Goal: Communication & Community: Answer question/provide support

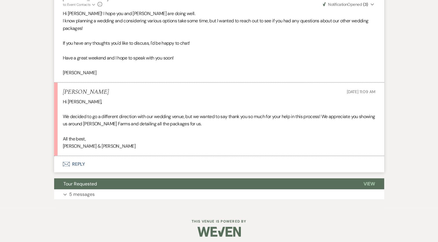
scroll to position [1149, 0]
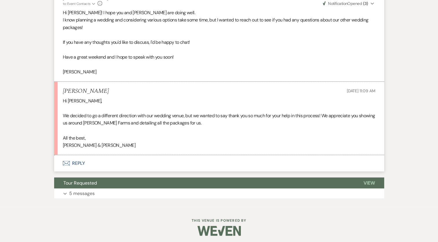
click at [77, 167] on button "Envelope Reply" at bounding box center [219, 163] width 330 height 16
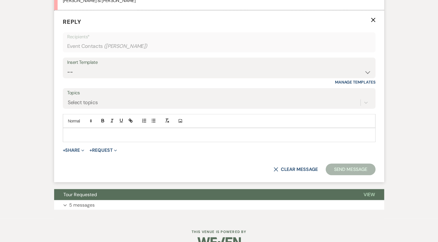
scroll to position [1293, 0]
click at [90, 141] on div at bounding box center [219, 134] width 312 height 13
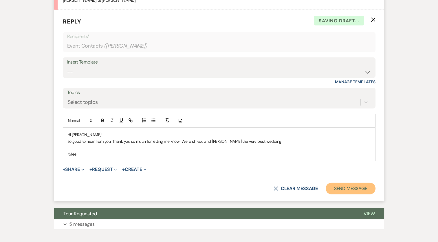
click at [359, 194] on button "Send Message" at bounding box center [351, 189] width 50 height 12
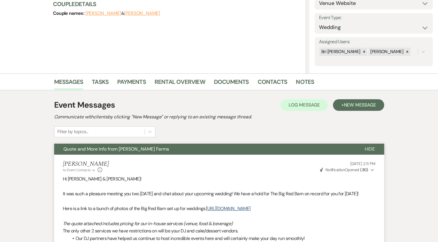
scroll to position [0, 0]
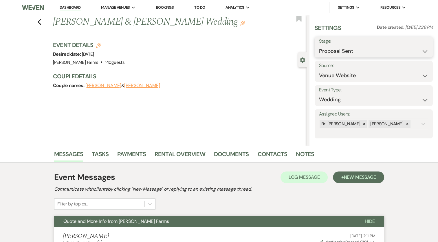
click at [362, 52] on select "Inquiry Follow Up Tour Requested Tour Confirmed Toured Proposal Sent Booked Lost" at bounding box center [374, 50] width 110 height 11
click at [361, 55] on select "Inquiry Follow Up Tour Requested Tour Confirmed Toured Proposal Sent Booked Lost" at bounding box center [374, 50] width 110 height 11
select select "8"
click at [319, 45] on select "Inquiry Follow Up Tour Requested Tour Confirmed Toured Proposal Sent Booked Lost" at bounding box center [374, 50] width 110 height 11
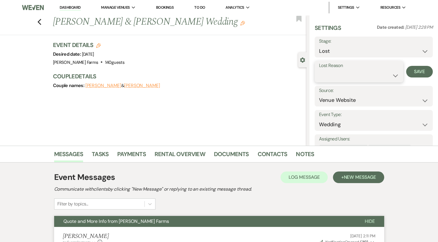
click at [351, 75] on select "Booked Elsewhere Budget Date Unavailable No Response Not a Good Match Capacity …" at bounding box center [359, 75] width 80 height 11
select select "6"
click at [319, 70] on select "Booked Elsewhere Budget Date Unavailable No Response Not a Good Match Capacity …" at bounding box center [359, 75] width 80 height 11
click at [419, 70] on button "Save" at bounding box center [420, 72] width 27 height 12
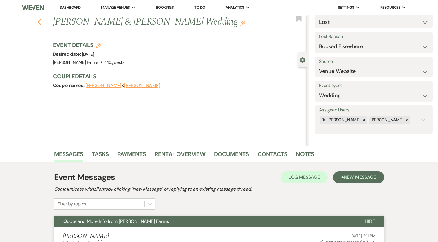
scroll to position [30, 0]
click at [40, 21] on icon "Previous" at bounding box center [39, 22] width 4 height 7
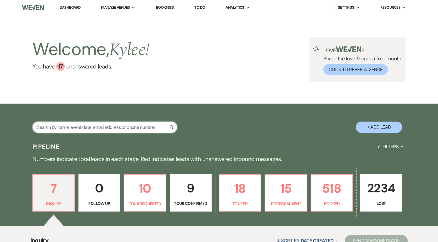
click at [101, 127] on input "text" at bounding box center [104, 126] width 145 height 11
type input "porti"
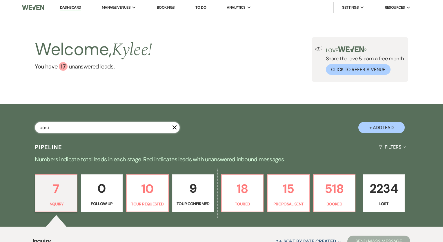
select select "8"
select select "5"
select select "8"
select select "1"
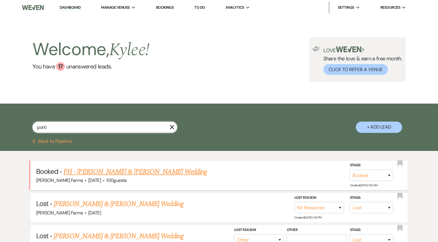
type input "porti"
click at [129, 174] on link "FH - [PERSON_NAME] & [PERSON_NAME] Wedding" at bounding box center [135, 171] width 144 height 10
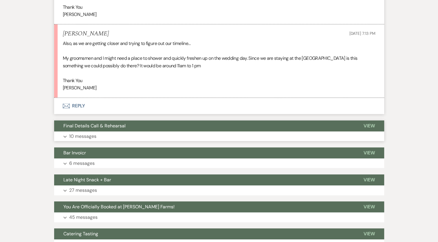
scroll to position [4493, 0]
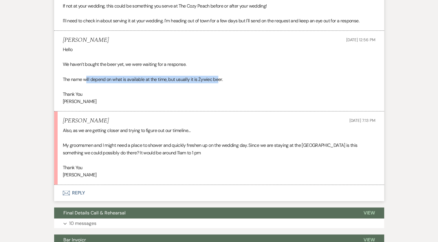
drag, startPoint x: 87, startPoint y: 84, endPoint x: 220, endPoint y: 83, distance: 133.3
click at [220, 83] on p "The name will depend on what is available at the time, but usually it is Żywiec…" at bounding box center [219, 80] width 313 height 8
drag, startPoint x: 220, startPoint y: 83, endPoint x: 169, endPoint y: 87, distance: 51.8
click at [169, 83] on p "The name will depend on what is available at the time, but usually it is Żywiec…" at bounding box center [219, 80] width 313 height 8
click at [115, 83] on p "The name will depend on what is available at the time, but usually it is Żywiec…" at bounding box center [219, 80] width 313 height 8
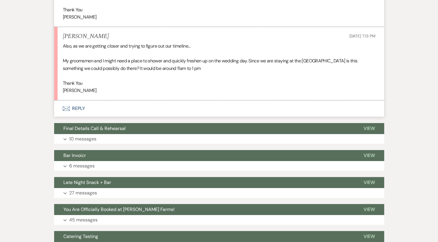
scroll to position [4580, 0]
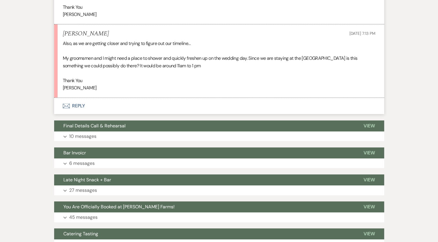
click at [77, 114] on button "Envelope Reply" at bounding box center [219, 106] width 330 height 16
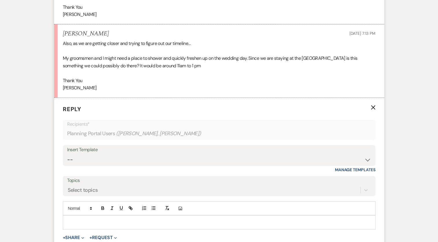
scroll to position [4621, 0]
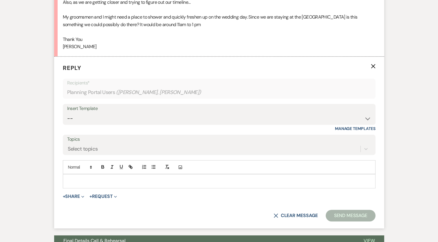
click at [101, 184] on p at bounding box center [220, 181] width 304 height 6
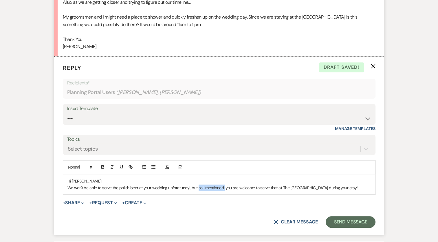
drag, startPoint x: 223, startPoint y: 191, endPoint x: 198, endPoint y: 192, distance: 25.8
click at [198, 191] on p "We won't be able to serve the polish beer at your wedding unforatuneyl, but as …" at bounding box center [220, 187] width 304 height 6
click at [157, 191] on p "We won't be able to serve the polish beer at your wedding unforatuneyl, but you…" at bounding box center [220, 187] width 304 height 6
click at [176, 190] on p "We won't be able to serve the polish beer at your wedding unforatuneyl, but you…" at bounding box center [220, 187] width 304 height 6
click at [324, 191] on p "We won't be able to serve the polish beer at your wedding unfortunately, but yo…" at bounding box center [220, 187] width 304 height 6
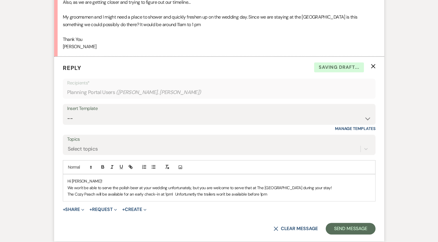
click at [275, 196] on p "The Cozy Peach will be available for an early check-in at 1pm! Unfortunetly the…" at bounding box center [220, 194] width 304 height 6
drag, startPoint x: 277, startPoint y: 198, endPoint x: 172, endPoint y: 202, distance: 104.7
click at [172, 201] on div "Hi Jeff! We won't be able to serve the polish beer at your wedding unfortunatel…" at bounding box center [219, 187] width 312 height 26
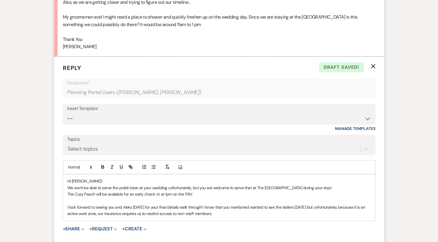
drag, startPoint x: 101, startPoint y: 219, endPoint x: 174, endPoint y: 214, distance: 72.6
click at [108, 217] on p "I look forward to seeing you and Aleks tomorrow for your final details walk thr…" at bounding box center [220, 210] width 304 height 13
click at [291, 217] on p "I look forward to seeing you and Aleks tomorrow for your final details walk thr…" at bounding box center [220, 210] width 304 height 13
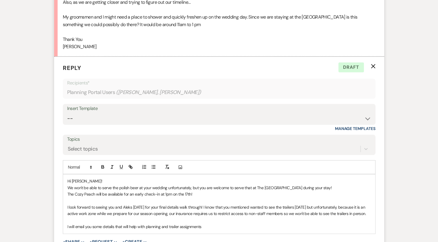
click at [165, 197] on p "The Cozy Peach will be available for an early check-in at 1pm on the 17th!" at bounding box center [220, 194] width 304 height 6
drag, startPoint x: 199, startPoint y: 198, endPoint x: 66, endPoint y: 196, distance: 133.3
click at [66, 196] on div "Hi Jeff! We won't be able to serve the polish beer at your wedding unfortunatel…" at bounding box center [219, 203] width 312 height 59
click at [104, 169] on icon "button" at bounding box center [102, 166] width 5 height 5
click at [211, 197] on p "The Cozy Peach will be available for an early check-in at 1:00pm on the 17th!" at bounding box center [220, 194] width 304 height 6
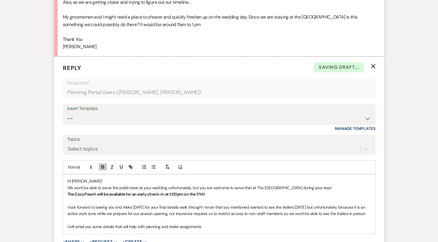
click at [210, 196] on p "The Cozy Peach will be available for an early check-in at 1:00pm on the 17th!" at bounding box center [220, 194] width 304 height 6
click at [210, 197] on p "The Cozy Peach will be available for an early check-in at 1:00pm on the 17th!" at bounding box center [220, 194] width 304 height 6
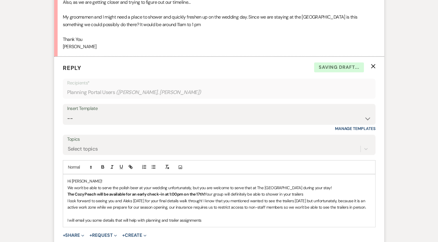
drag, startPoint x: 301, startPoint y: 197, endPoint x: 306, endPoint y: 198, distance: 5.4
click at [301, 196] on p "The Cozy Peach will be available for an early check-in at 1:00pm on the 17th! Y…" at bounding box center [220, 194] width 304 height 6
click at [306, 197] on p "The Cozy Peach will be available for an early check-in at 1:00pm on the 17th! Y…" at bounding box center [220, 194] width 304 height 6
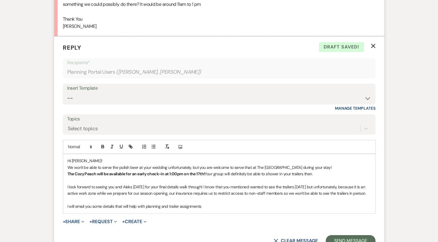
scroll to position [4679, 0]
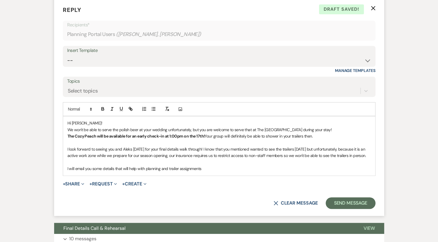
click at [203, 172] on p "I will email you some details that will help with planning and trailer assignme…" at bounding box center [220, 168] width 304 height 6
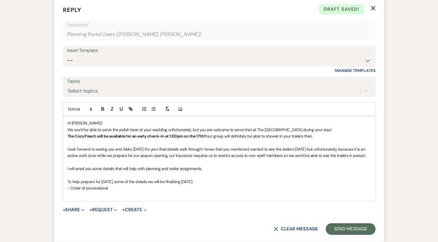
click at [71, 191] on p "- Order of processional" at bounding box center [220, 188] width 304 height 6
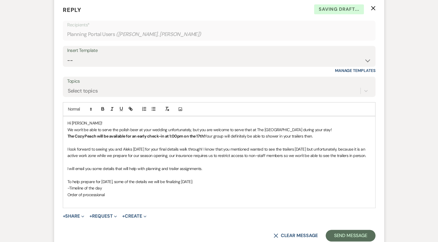
click at [68, 198] on p "Order of processional" at bounding box center [220, 194] width 304 height 6
click at [110, 198] on p "-Order of processional" at bounding box center [220, 194] width 304 height 6
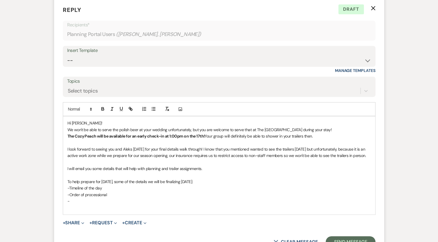
click at [277, 163] on p at bounding box center [220, 162] width 304 height 6
click at [77, 203] on p "-" at bounding box center [220, 201] width 304 height 6
click at [98, 204] on p "-Venue Layout" at bounding box center [220, 201] width 304 height 6
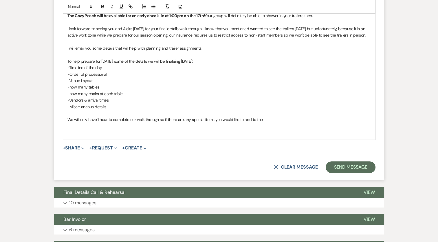
scroll to position [4800, 0]
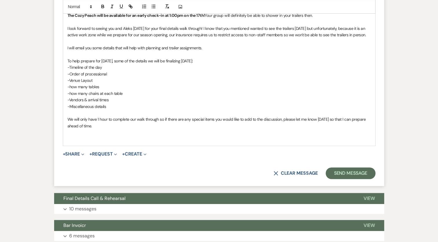
click at [71, 110] on p "-Miscellaneous details" at bounding box center [220, 106] width 304 height 6
drag, startPoint x: 114, startPoint y: 110, endPoint x: 56, endPoint y: 99, distance: 59.1
click at [66, 110] on div "Hi Jeff! We won't be able to serve the polish beer at your wedding unfortunatel…" at bounding box center [219, 71] width 312 height 150
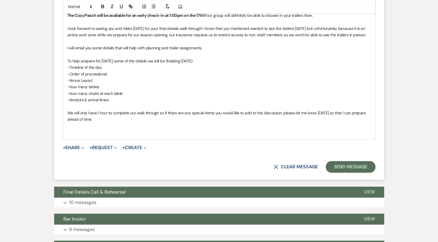
click at [109, 70] on p "-Timeline of the day" at bounding box center [220, 67] width 304 height 6
click at [71, 110] on p at bounding box center [220, 106] width 304 height 6
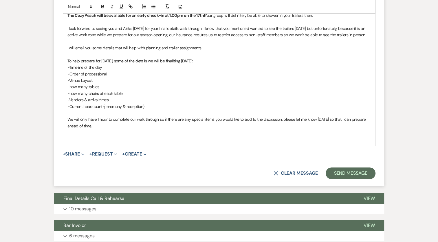
click at [160, 122] on p "We will only have 1 hour to complete our walk through so if there are any speci…" at bounding box center [220, 122] width 304 height 13
click at [73, 141] on p at bounding box center [220, 139] width 304 height 6
click at [97, 129] on p "We will only have 1 hour to complete our walk through so if there are any speci…" at bounding box center [220, 122] width 304 height 13
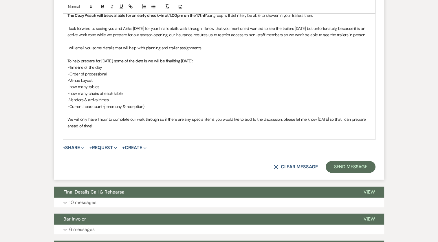
click at [79, 135] on p at bounding box center [220, 132] width 304 height 6
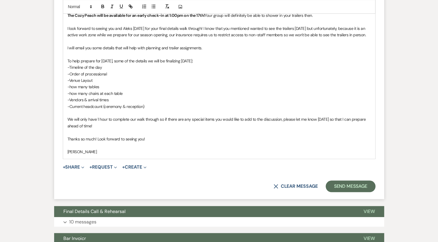
scroll to position [4713, 0]
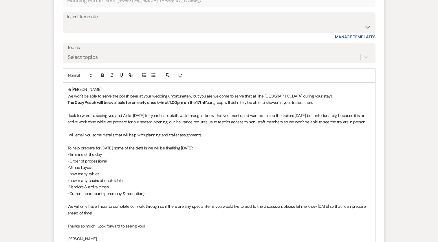
click at [101, 92] on p "Hi Jeff!" at bounding box center [220, 89] width 304 height 6
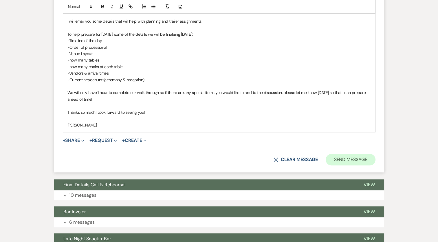
scroll to position [4829, 0]
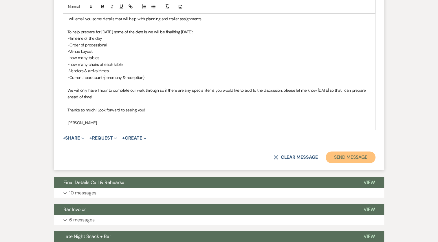
click at [347, 161] on button "Send Message" at bounding box center [351, 157] width 50 height 12
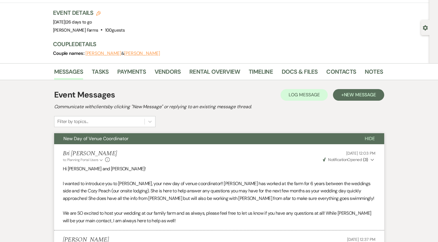
scroll to position [0, 0]
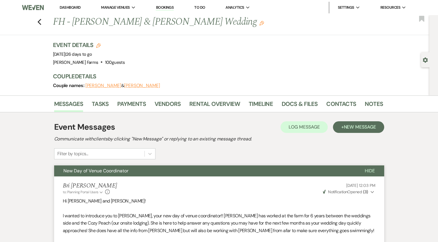
click at [364, 170] on button "Hide" at bounding box center [370, 170] width 29 height 11
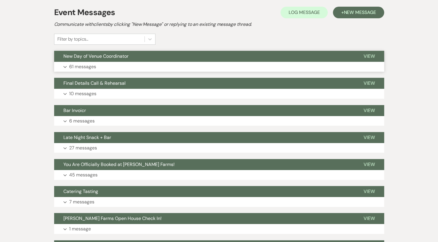
scroll to position [116, 0]
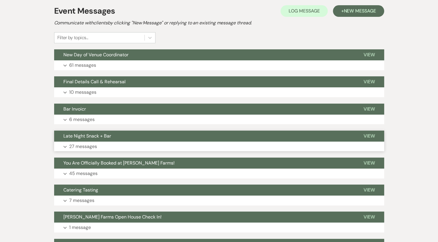
click at [86, 145] on p "27 messages" at bounding box center [83, 147] width 28 height 8
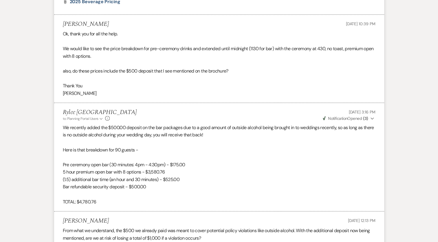
scroll to position [1536, 0]
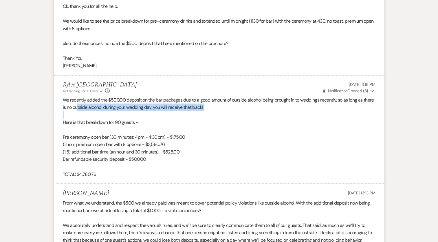
drag, startPoint x: 89, startPoint y: 104, endPoint x: 225, endPoint y: 110, distance: 136.1
click at [225, 110] on div "We recently added the $500.00 deposit on the bar packages due to a good amount …" at bounding box center [219, 137] width 313 height 82
click at [96, 119] on p "Here is that breakdown for 90 guests -" at bounding box center [219, 123] width 313 height 8
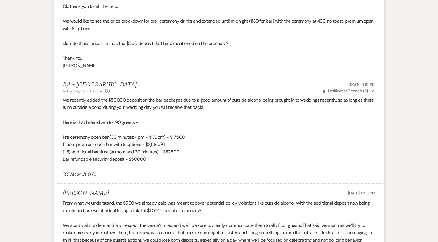
drag, startPoint x: 61, startPoint y: 137, endPoint x: 68, endPoint y: 137, distance: 7.5
click at [61, 136] on li "Rylee Nottingham to: Planning Portal Users Expand Info May 19, 2025, 3:16 PM We…" at bounding box center [219, 129] width 330 height 108
drag, startPoint x: 68, startPoint y: 137, endPoint x: 73, endPoint y: 137, distance: 4.4
click at [73, 137] on p "Pre ceremony open bar (30 minutes: 4pm - 4:30pm) - $175.00" at bounding box center [219, 137] width 313 height 8
drag, startPoint x: 73, startPoint y: 137, endPoint x: 124, endPoint y: 130, distance: 51.7
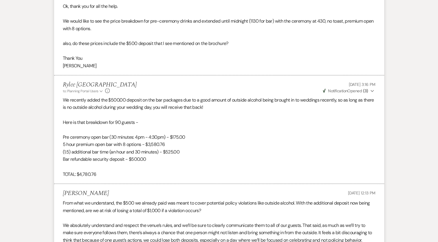
click at [124, 130] on p at bounding box center [219, 130] width 313 height 8
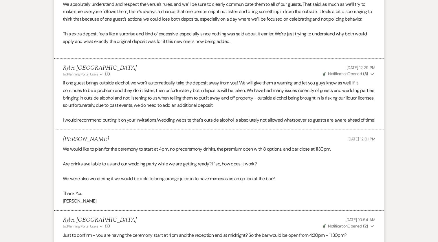
scroll to position [1768, 0]
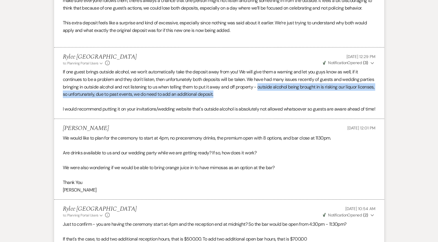
drag, startPoint x: 275, startPoint y: 85, endPoint x: 281, endPoint y: 94, distance: 10.4
click at [281, 94] on p "If one guest brings outside alcohol, we won't automatically take the deposit aw…" at bounding box center [219, 83] width 313 height 30
click at [126, 95] on p "If one guest brings outside alcohol, we won't automatically take the deposit aw…" at bounding box center [219, 83] width 313 height 30
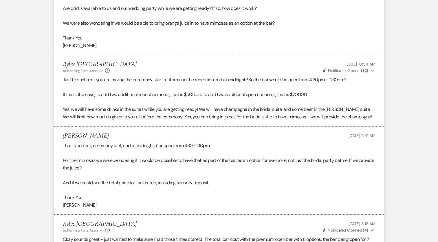
scroll to position [1913, 0]
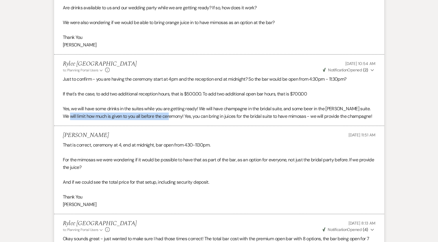
drag, startPoint x: 85, startPoint y: 122, endPoint x: 172, endPoint y: 125, distance: 87.3
click at [172, 120] on p "Yes, we will have some drinks in the suites while you are getting ready! We wil…" at bounding box center [219, 112] width 313 height 15
drag, startPoint x: 172, startPoint y: 125, endPoint x: 235, endPoint y: 120, distance: 63.3
click at [235, 120] on p "Yes, we will have some drinks in the suites while you are getting ready! We wil…" at bounding box center [219, 112] width 313 height 15
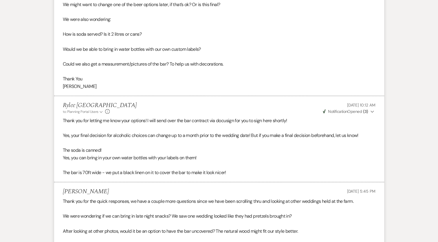
scroll to position [2261, 0]
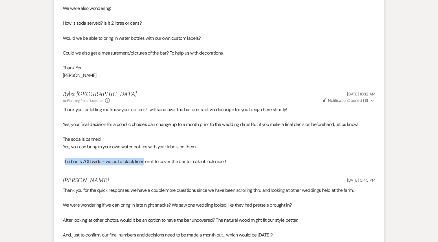
drag, startPoint x: 65, startPoint y: 161, endPoint x: 145, endPoint y: 160, distance: 80.0
click at [145, 160] on p "The bar is 70ft wide - we put a black linen on it to cover the bar to make it l…" at bounding box center [219, 162] width 313 height 8
drag, startPoint x: 145, startPoint y: 160, endPoint x: 177, endPoint y: 159, distance: 32.5
click at [177, 159] on p "The bar is 70ft wide - we put a black linen on it to cover the bar to make it l…" at bounding box center [219, 162] width 313 height 8
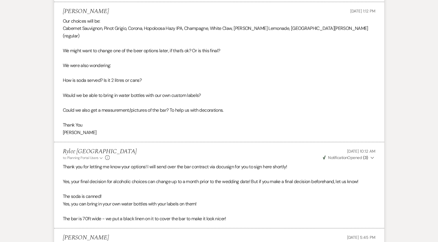
scroll to position [2174, 0]
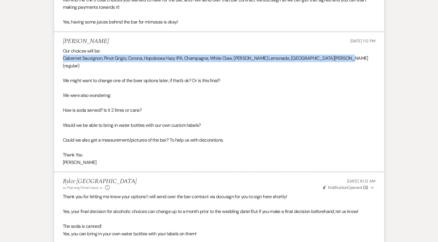
drag, startPoint x: 63, startPoint y: 64, endPoint x: 336, endPoint y: 67, distance: 273.6
click at [336, 67] on p "Cabernet Sauvignon, Pinot Grigio, Corona, Hopoloosa Hazy IPA, Champagne, White …" at bounding box center [219, 61] width 313 height 15
copy p "Cabernet Sauvignon, Pinot Grigio, Corona, Hopoloosa Hazy IPA, Champagne, White …"
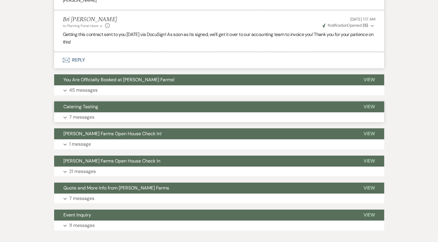
scroll to position [2666, 0]
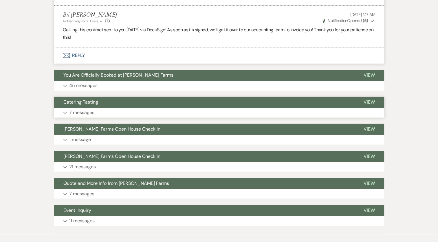
click at [81, 112] on p "7 messages" at bounding box center [81, 113] width 25 height 8
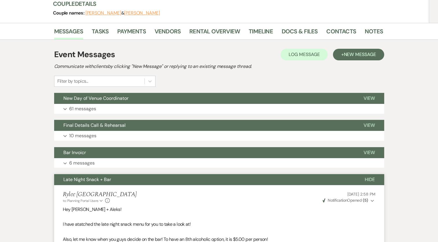
scroll to position [145, 0]
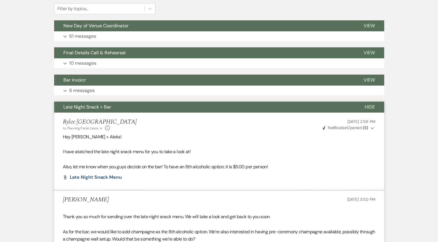
click at [368, 108] on span "Hide" at bounding box center [370, 107] width 10 height 6
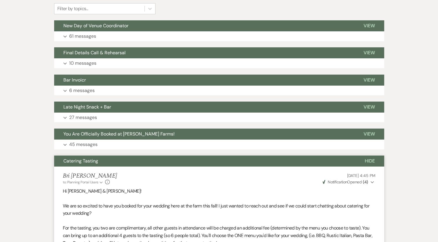
click at [370, 162] on span "Hide" at bounding box center [370, 161] width 10 height 6
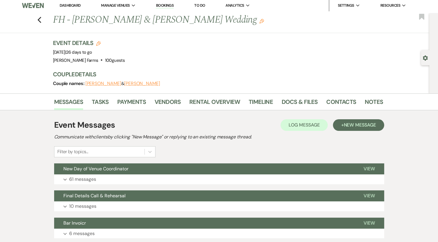
scroll to position [0, 0]
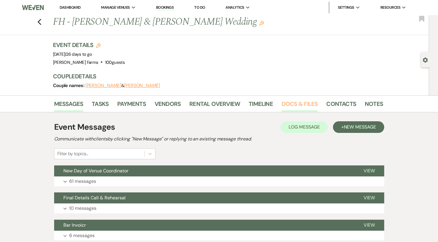
click at [288, 105] on link "Docs & Files" at bounding box center [300, 105] width 36 height 13
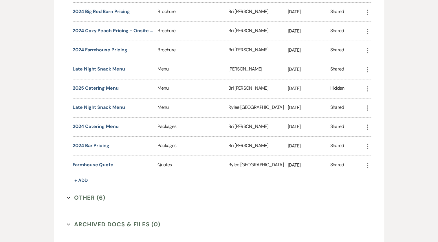
scroll to position [638, 0]
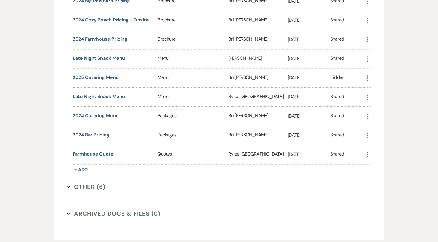
click at [69, 182] on button "Other (6) Expand" at bounding box center [86, 186] width 39 height 9
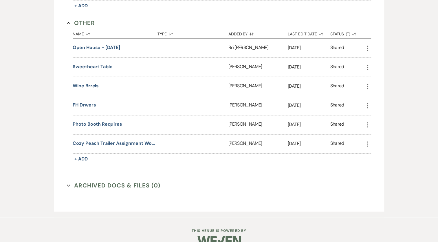
scroll to position [805, 0]
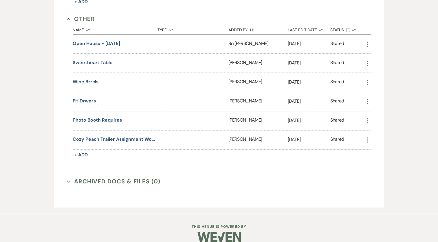
click at [77, 177] on button "Archived Docs & Files (0) Expand" at bounding box center [114, 181] width 94 height 9
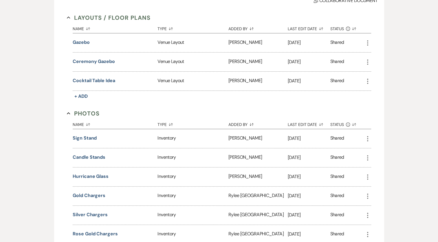
scroll to position [0, 0]
